Goal: Find contact information: Find contact information

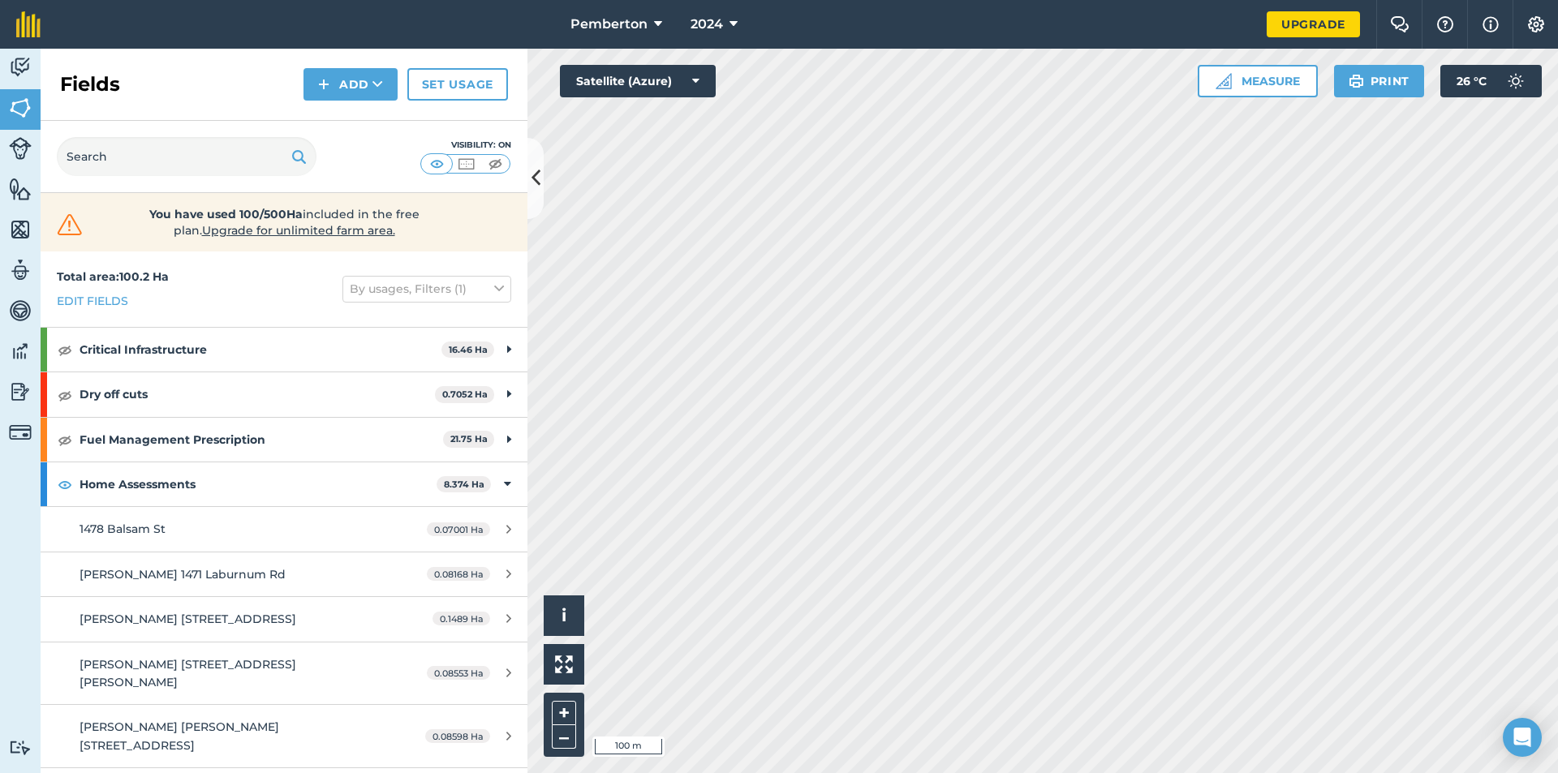
click at [1557, 435] on html "Pemberton 2024 Upgrade Farm Chat Help Info Settings Map printing is not availab…" at bounding box center [779, 386] width 1558 height 773
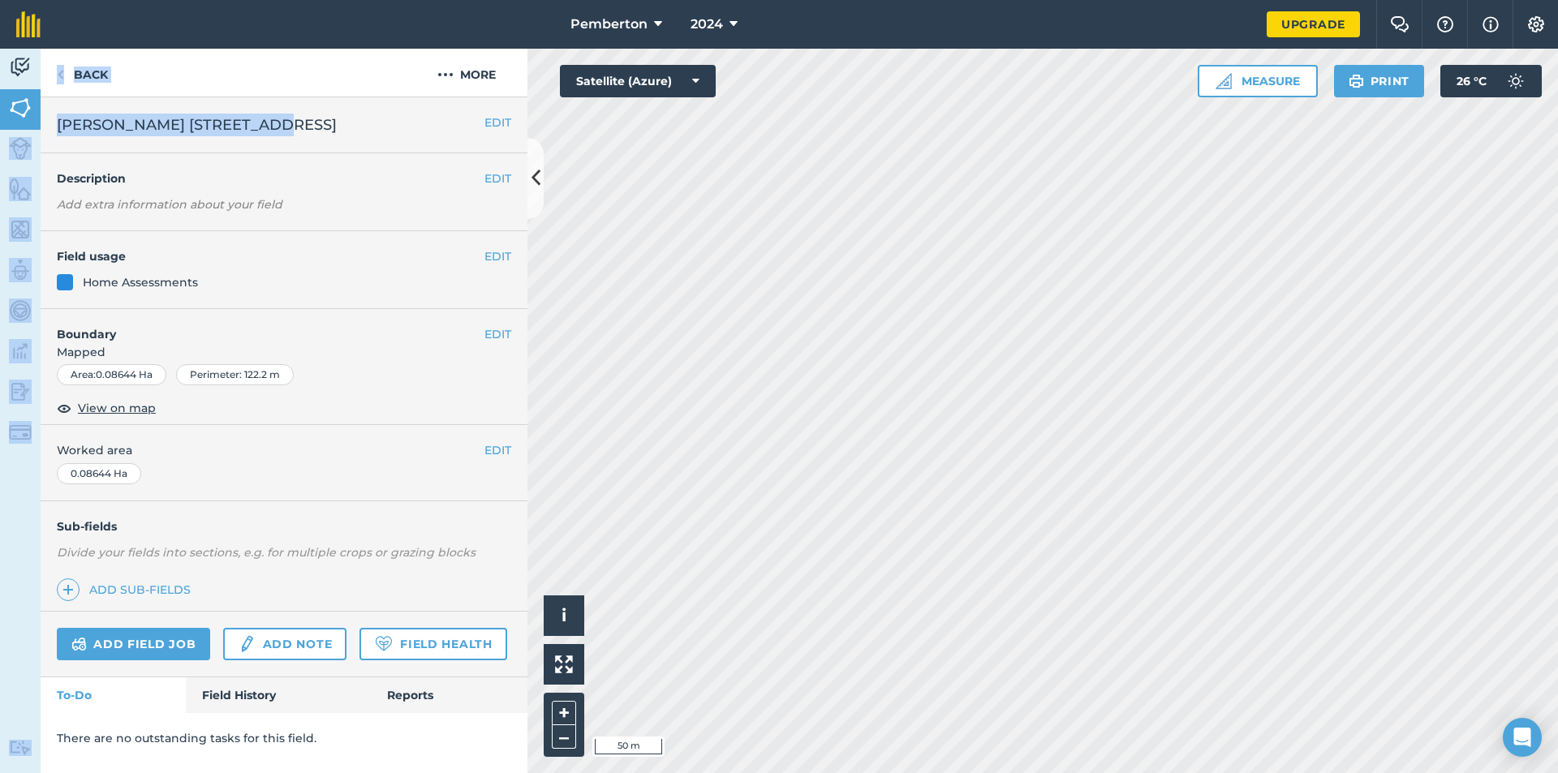
drag, startPoint x: 254, startPoint y: 122, endPoint x: 0, endPoint y: 130, distance: 254.1
click at [0, 130] on div "Activity Fields Livestock Features Maps Team Vehicles Data Reporting Billing Tu…" at bounding box center [779, 411] width 1558 height 725
click at [146, 132] on span "Scott McRae 7390 Larch St" at bounding box center [197, 125] width 280 height 23
drag, startPoint x: 206, startPoint y: 134, endPoint x: 67, endPoint y: 123, distance: 140.0
click at [61, 129] on h2 "Scott McRae 7390 Larch St" at bounding box center [271, 125] width 428 height 23
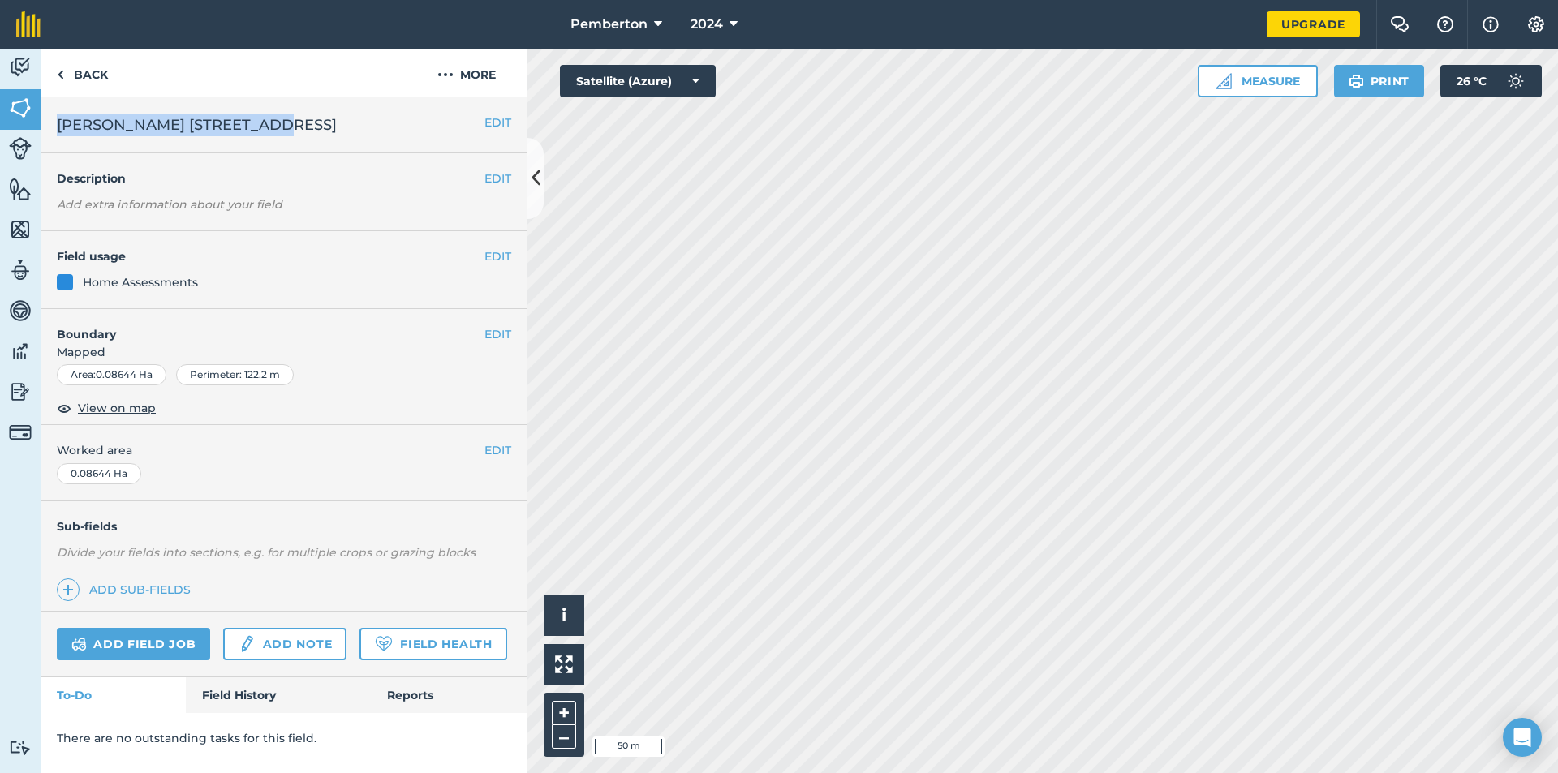
copy span "Scott McRae 7390 Larch St"
click at [534, 186] on icon at bounding box center [536, 178] width 9 height 28
